Goal: Navigation & Orientation: Find specific page/section

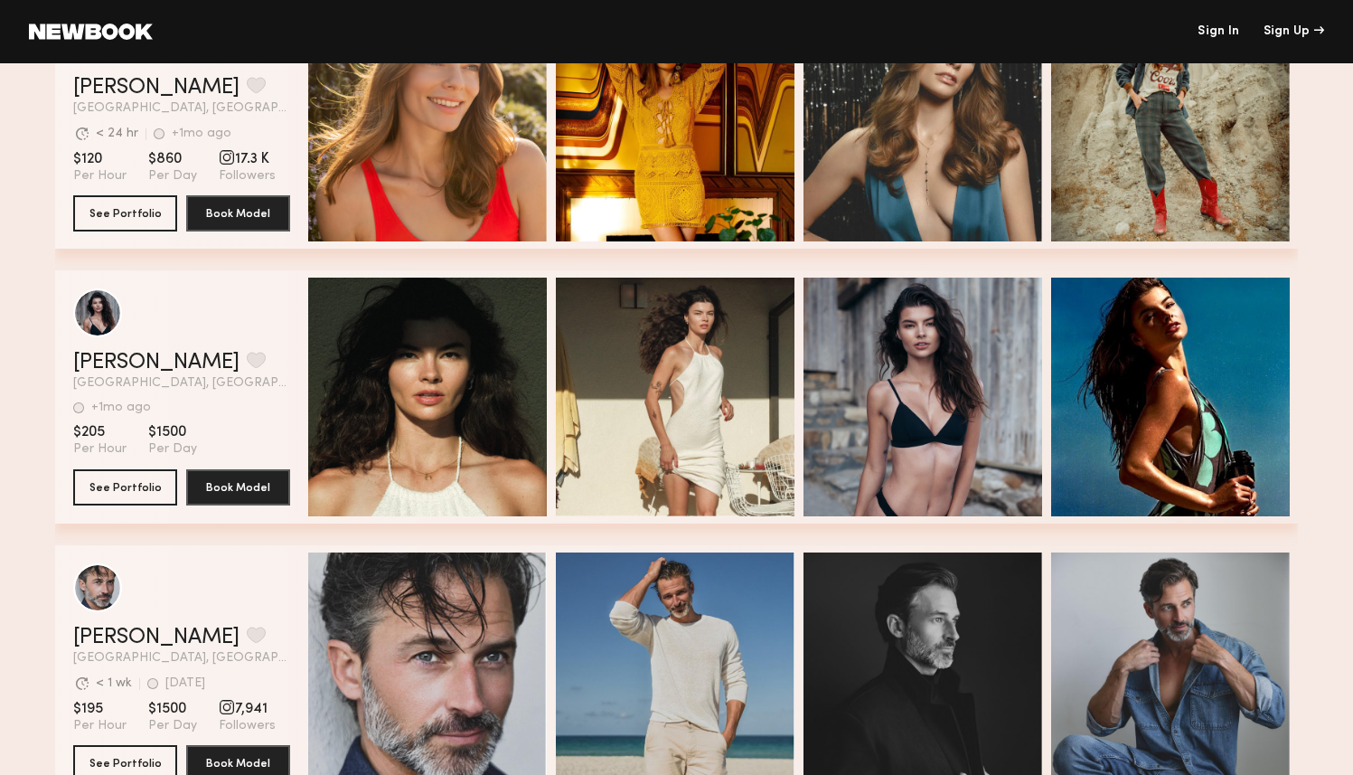
scroll to position [666, 0]
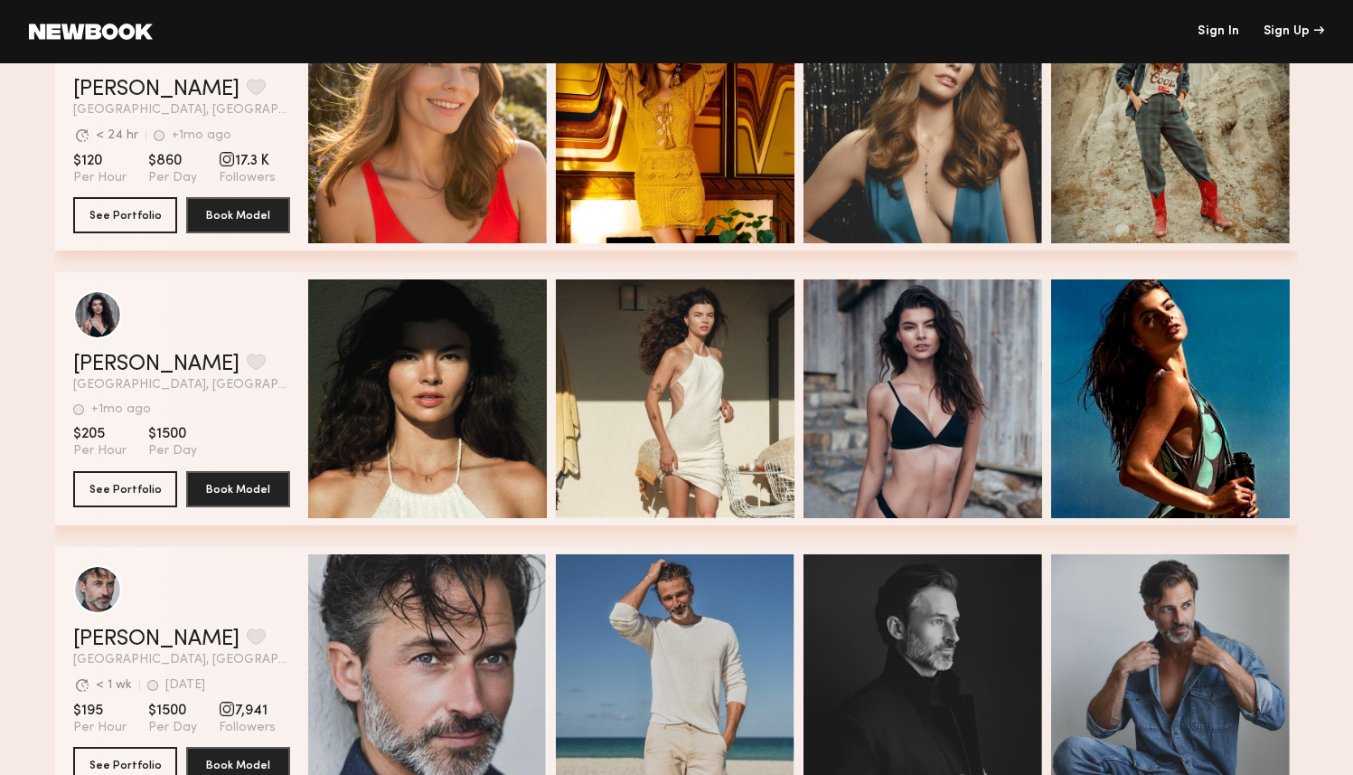
click at [799, 402] on div "Quick Preview Quick Preview Quick Preview Quick Preview" at bounding box center [799, 398] width 982 height 253
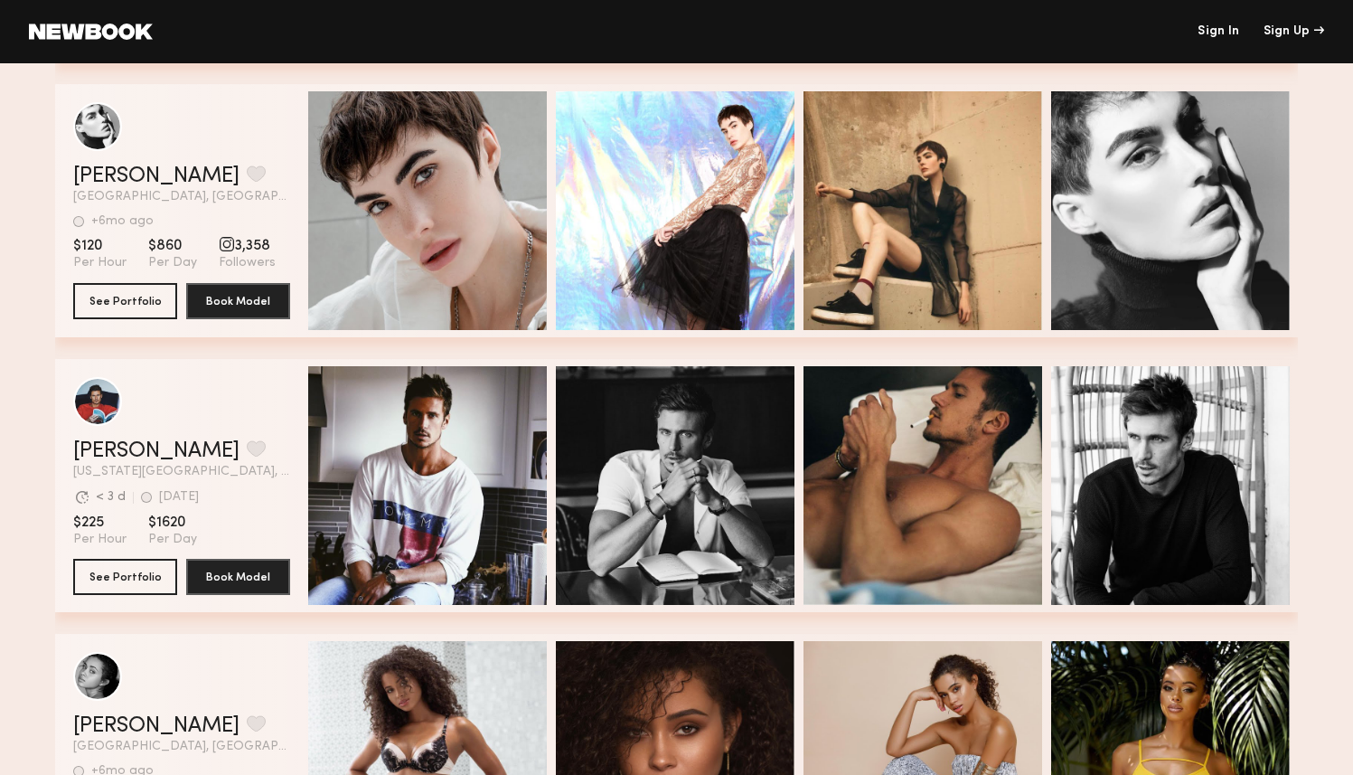
scroll to position [2525, 0]
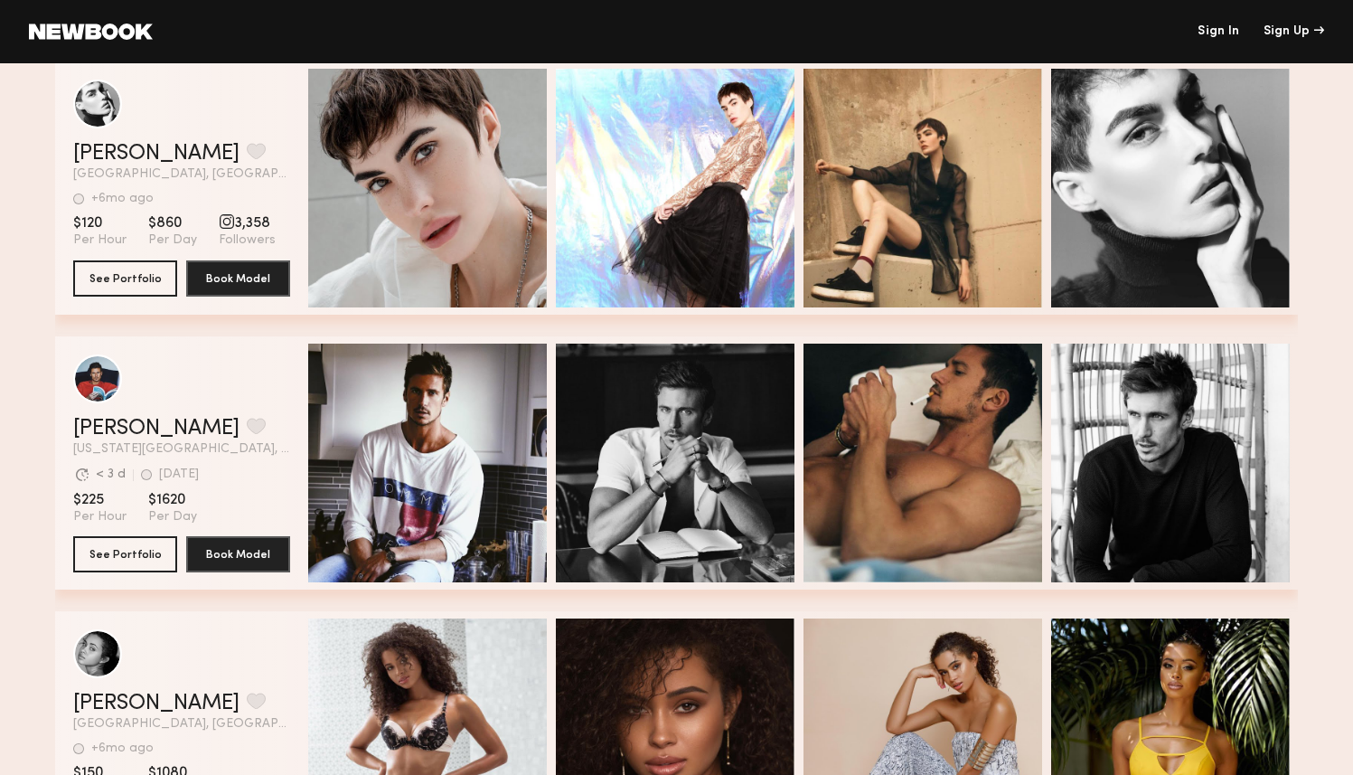
click at [799, 402] on div "Quick Preview Quick Preview Quick Preview Quick Preview" at bounding box center [799, 462] width 982 height 253
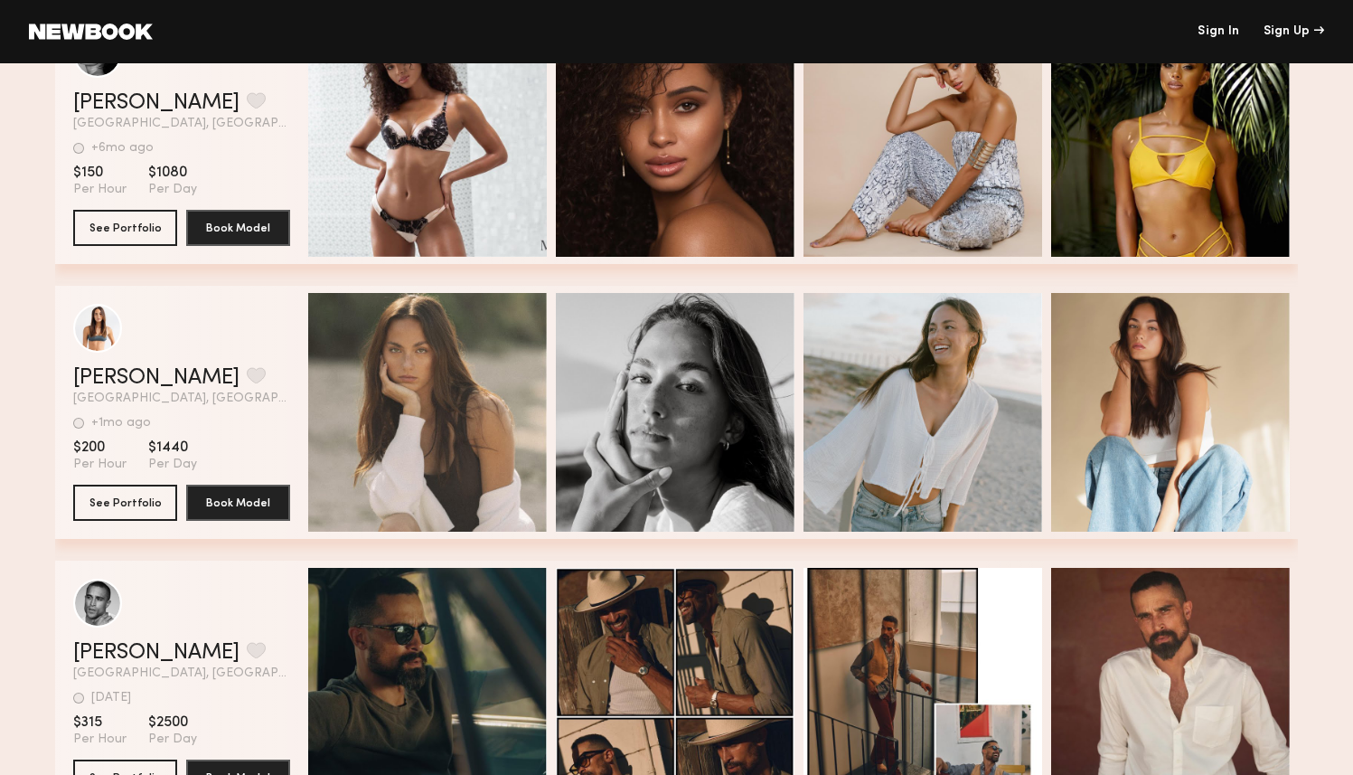
scroll to position [3123, 0]
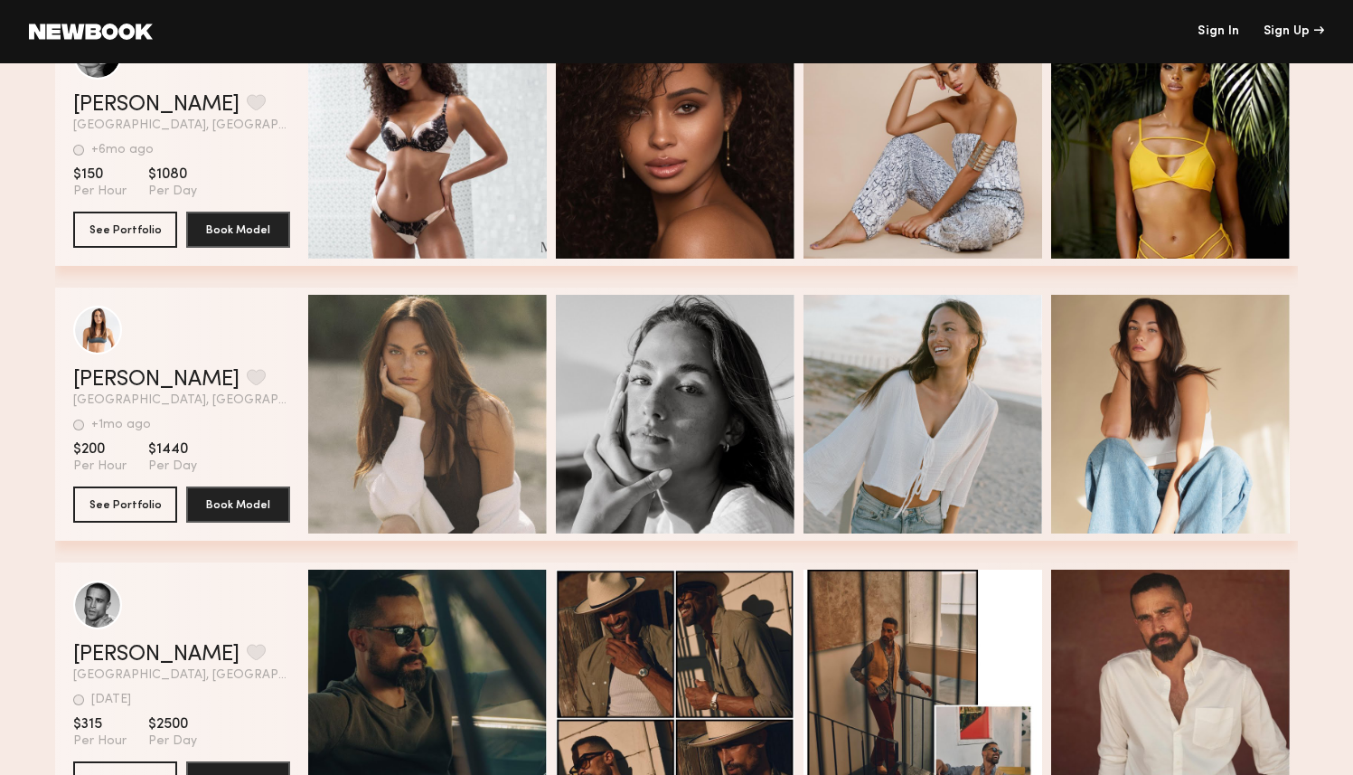
click at [552, 446] on div "Quick Preview Quick Preview Quick Preview Quick Preview" at bounding box center [799, 413] width 982 height 253
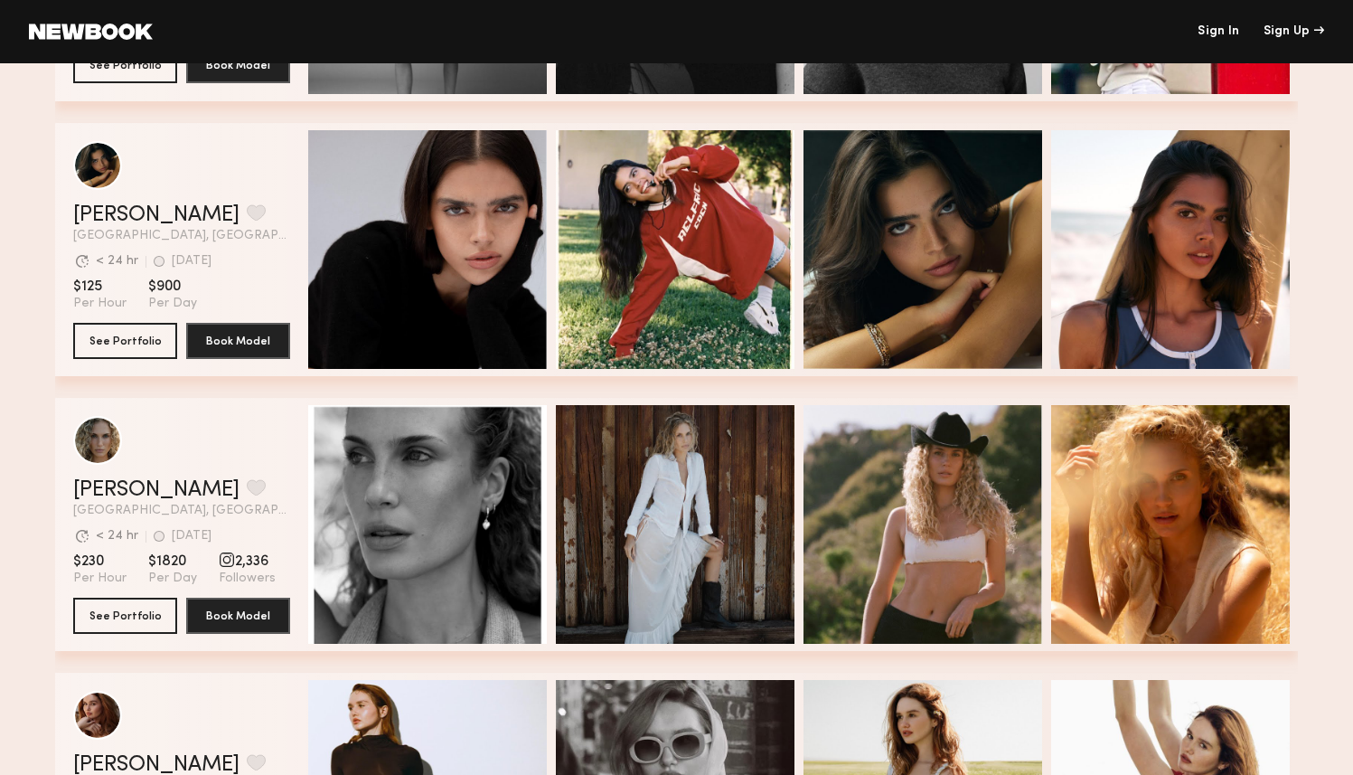
scroll to position [5008, 0]
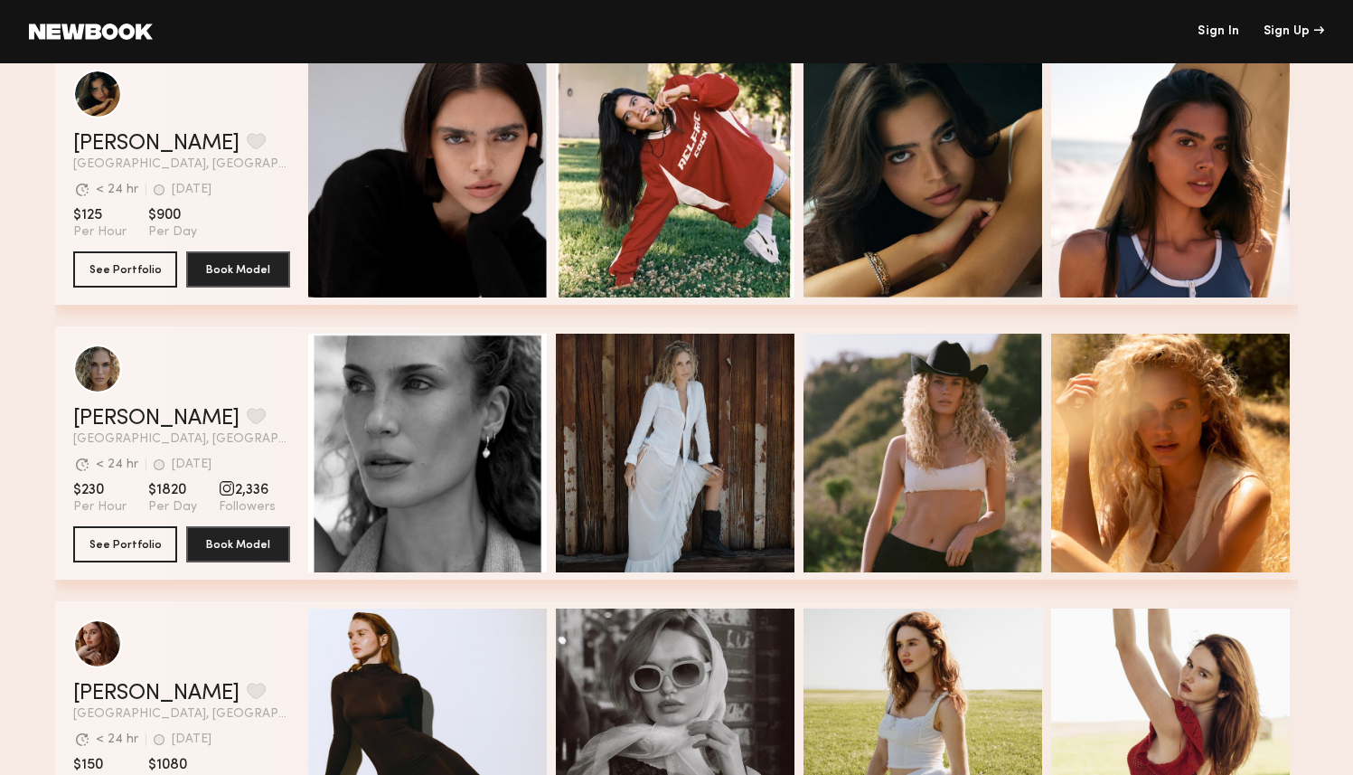
click at [298, 407] on div "[PERSON_NAME] Favorite [GEOGRAPHIC_DATA], [GEOGRAPHIC_DATA] Avg. request respon…" at bounding box center [676, 452] width 1243 height 253
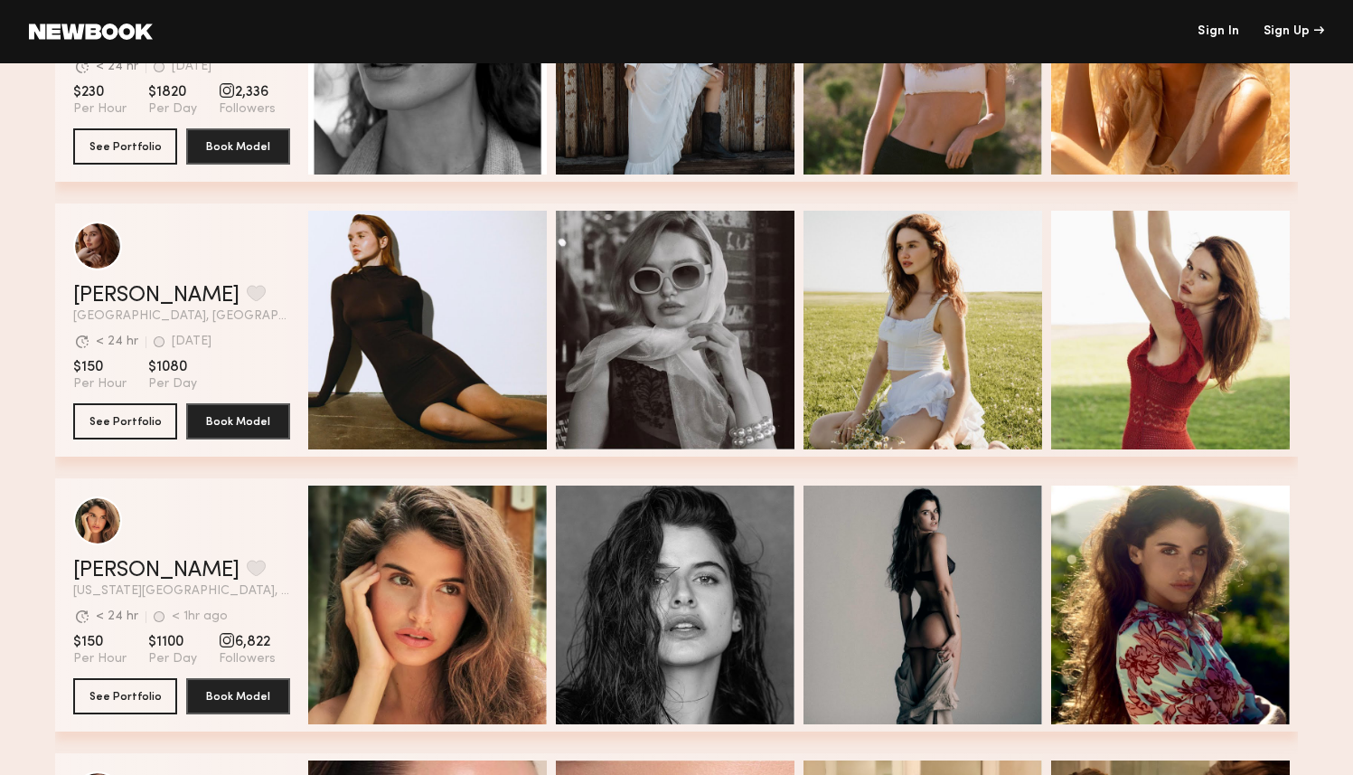
scroll to position [5405, 0]
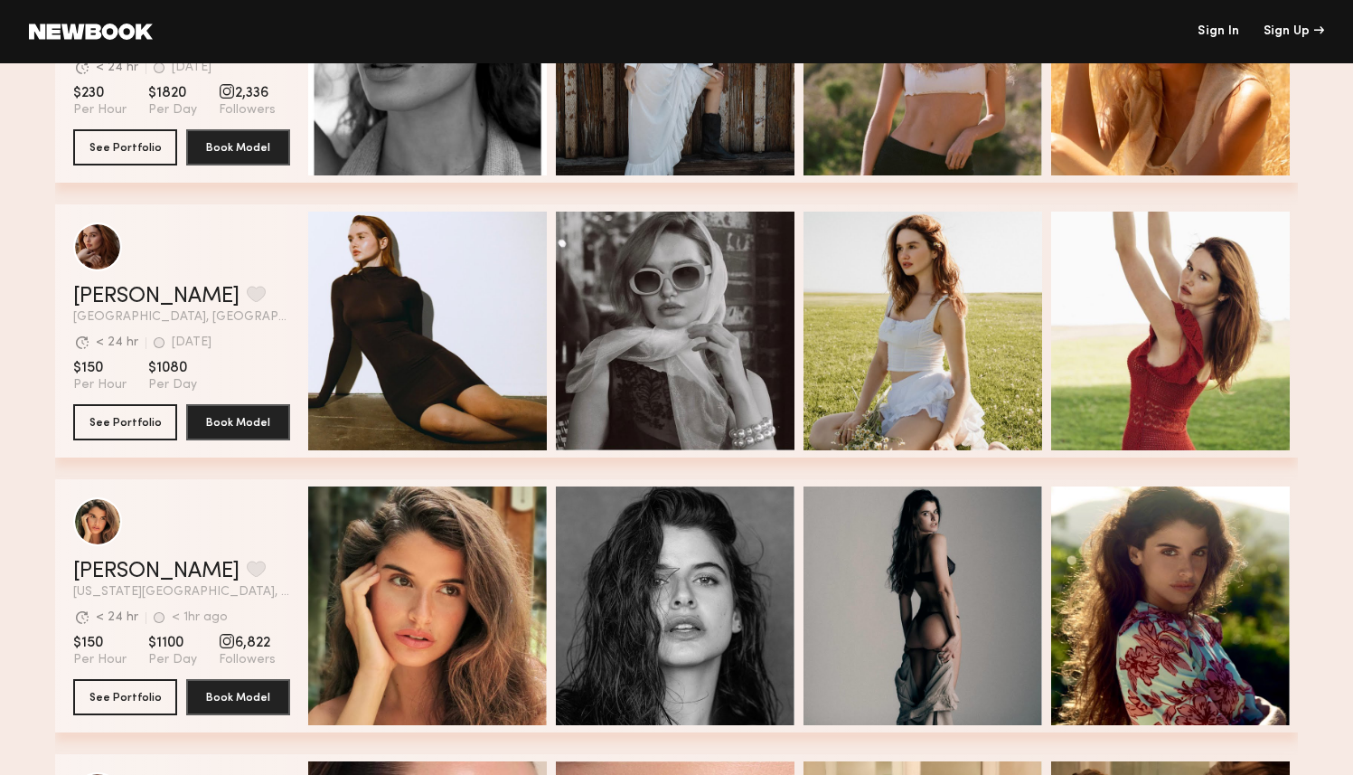
click at [298, 464] on div "[PERSON_NAME] Favorite [GEOGRAPHIC_DATA], [GEOGRAPHIC_DATA] Avg. request respon…" at bounding box center [676, 341] width 1243 height 275
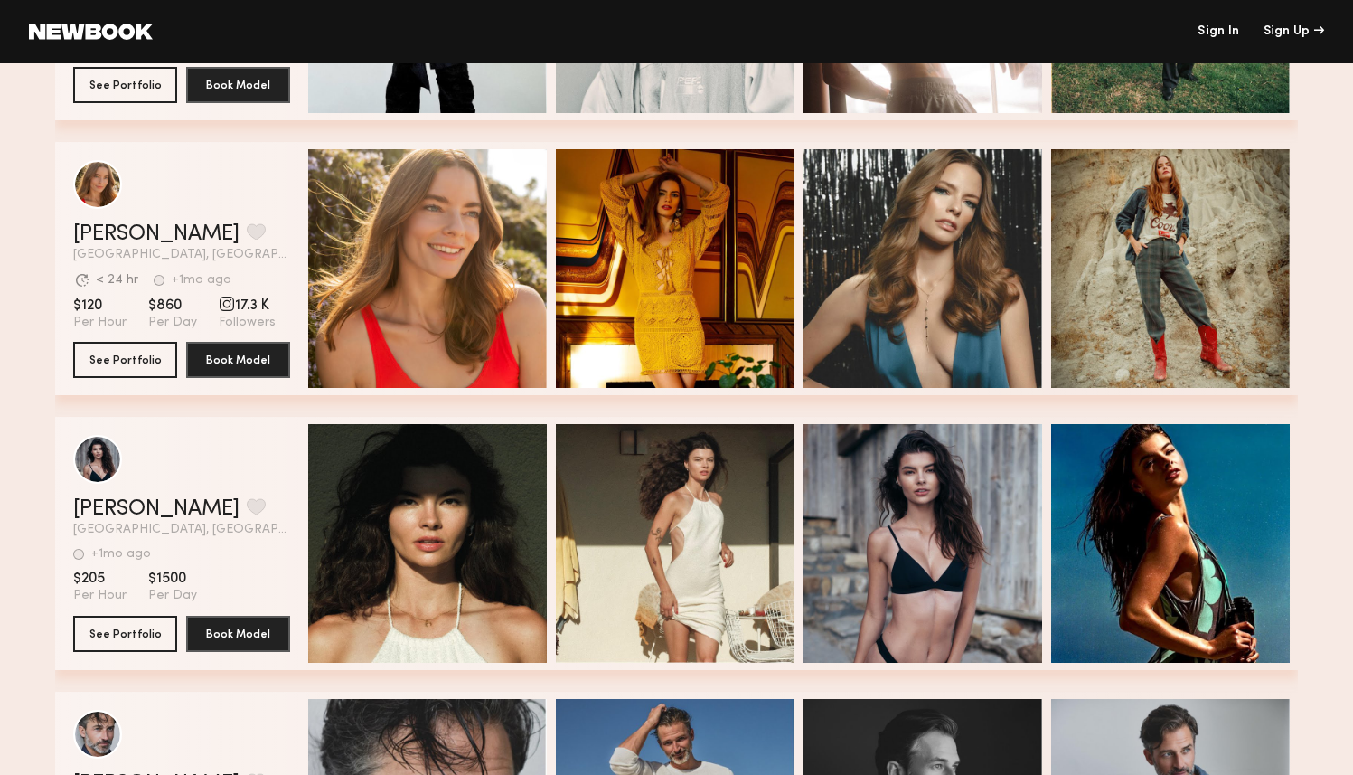
scroll to position [0, 0]
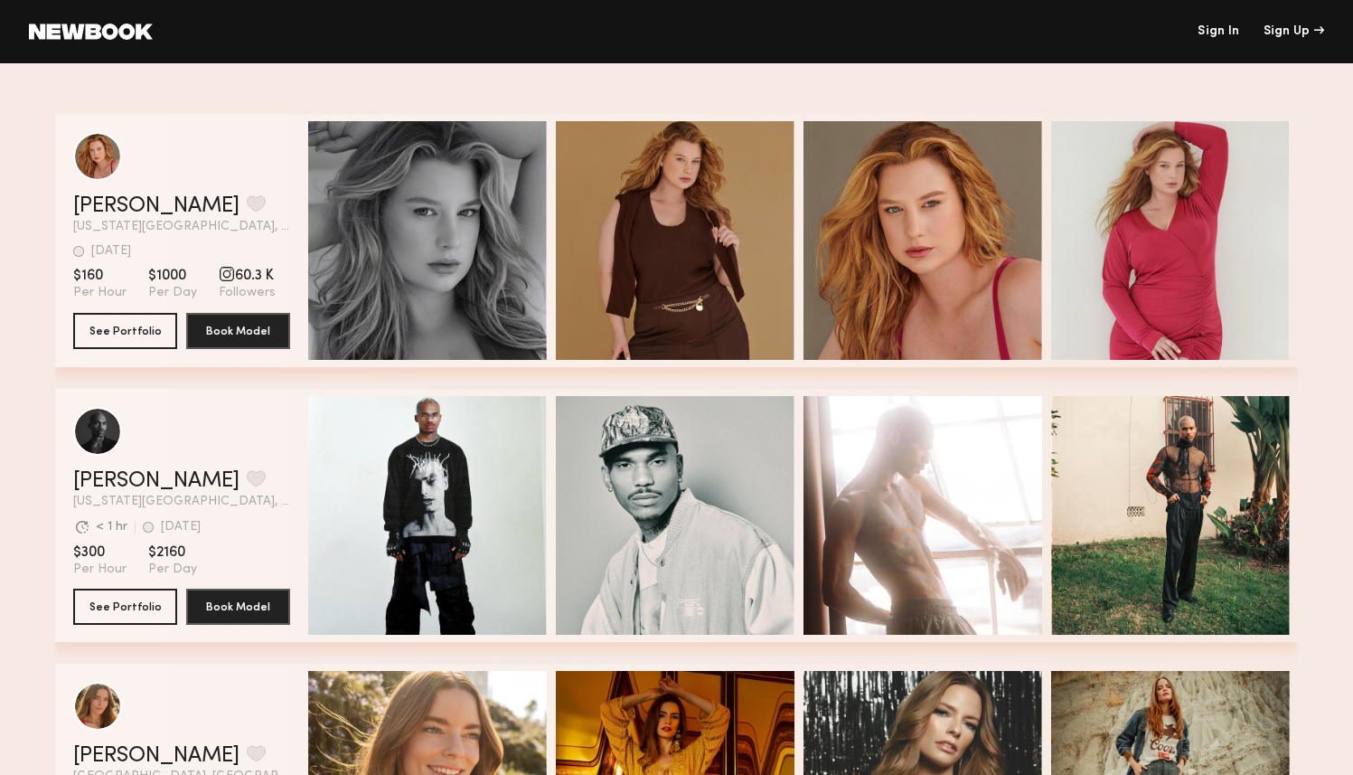
click at [298, 372] on div "[PERSON_NAME] Favorite [US_STATE][GEOGRAPHIC_DATA], [GEOGRAPHIC_DATA] [DATE] La…" at bounding box center [676, 251] width 1243 height 275
click at [301, 84] on div at bounding box center [669, 74] width 1228 height 22
click at [264, 80] on div at bounding box center [669, 74] width 1228 height 22
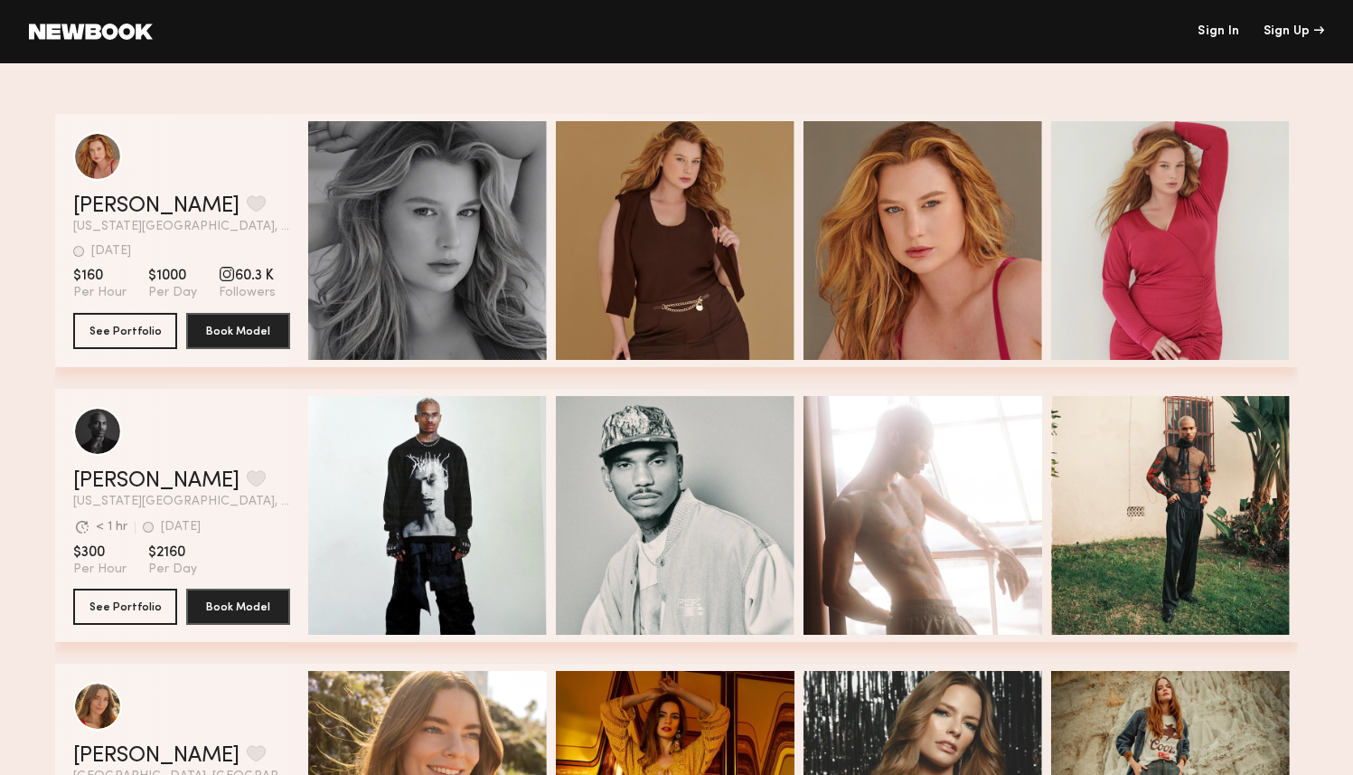
click at [207, 31] on div "Sign In Sign Up" at bounding box center [738, 31] width 1171 height 13
click at [202, 33] on div "Sign In Sign Up" at bounding box center [738, 31] width 1171 height 13
drag, startPoint x: 16, startPoint y: 29, endPoint x: 211, endPoint y: 30, distance: 195.2
click at [211, 30] on header "Sign In Sign Up" at bounding box center [676, 31] width 1353 height 63
click at [211, 30] on div "Sign In Sign Up" at bounding box center [738, 31] width 1171 height 13
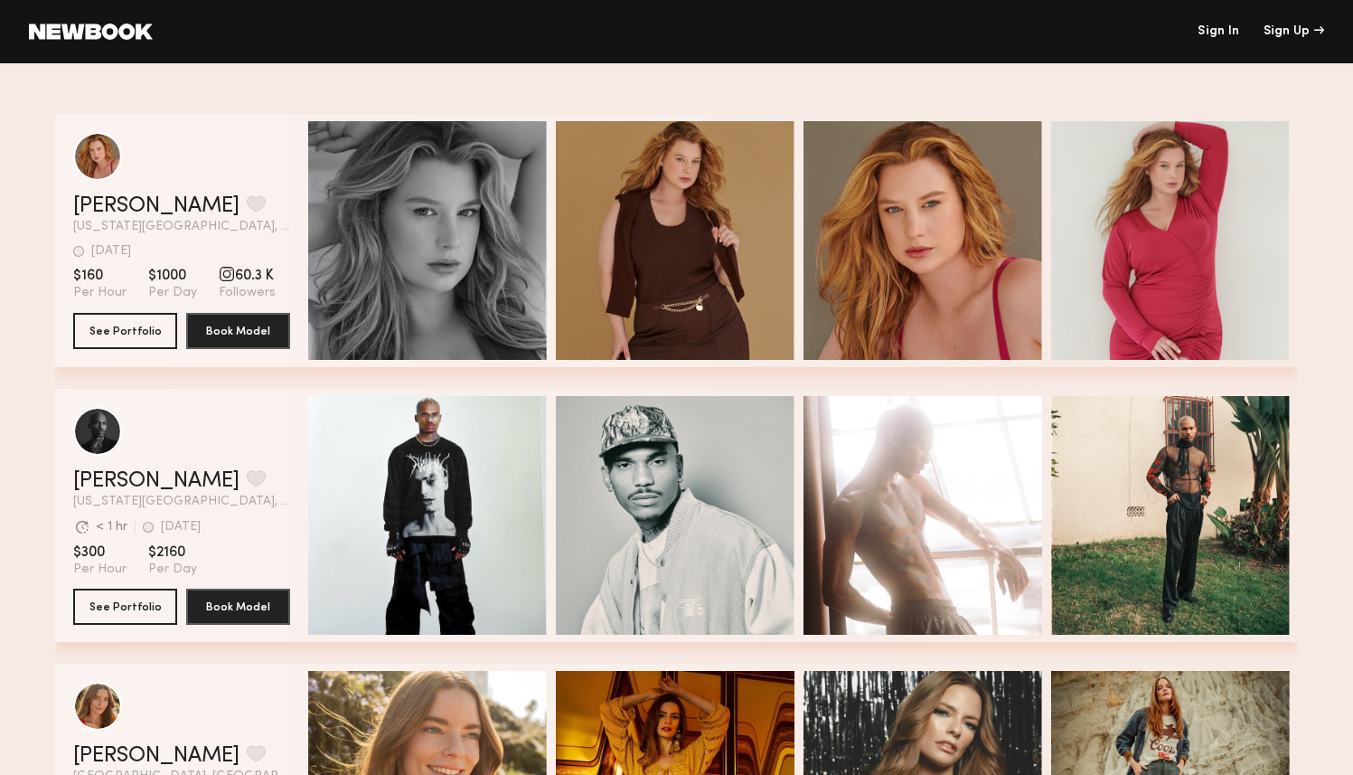
click at [208, 30] on div "Sign In Sign Up" at bounding box center [738, 31] width 1171 height 13
click at [193, 28] on div "Sign In Sign Up" at bounding box center [738, 31] width 1171 height 13
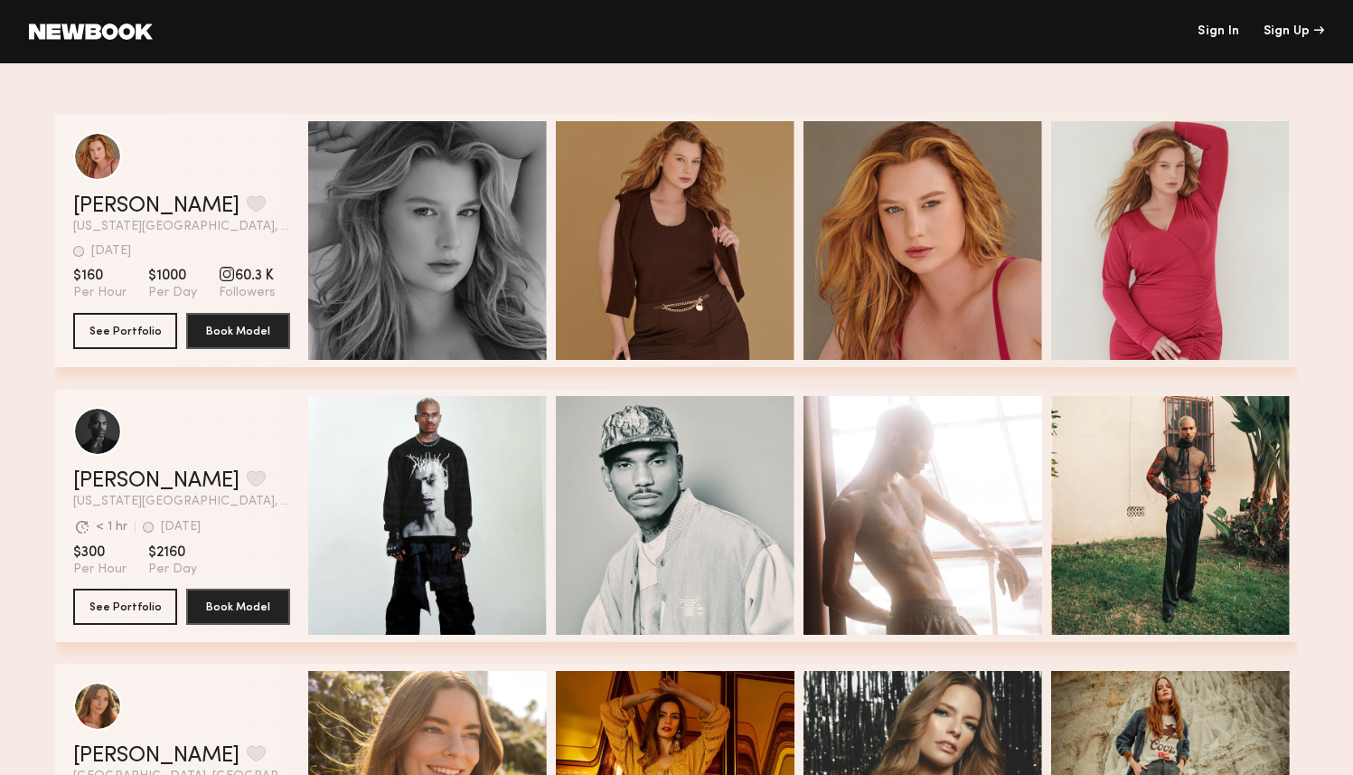
click at [193, 28] on div "Sign In Sign Up" at bounding box center [738, 31] width 1171 height 13
click at [213, 28] on div "Sign In Sign Up" at bounding box center [738, 31] width 1171 height 13
